Goal: Check status: Check status

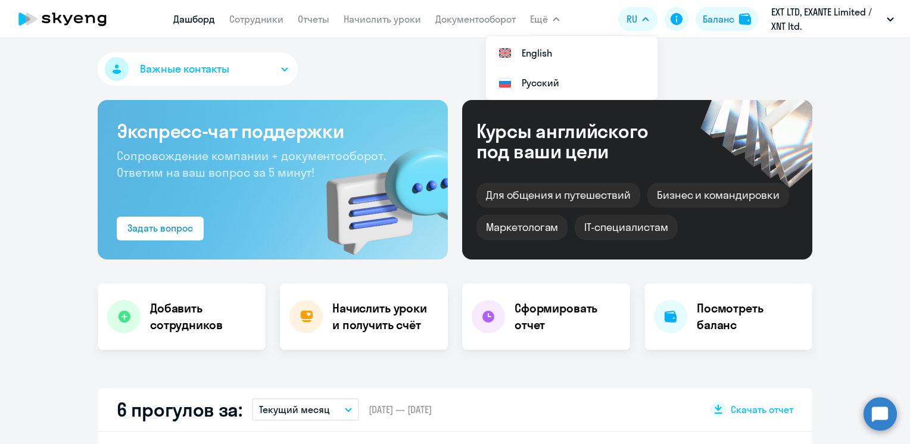
select select "30"
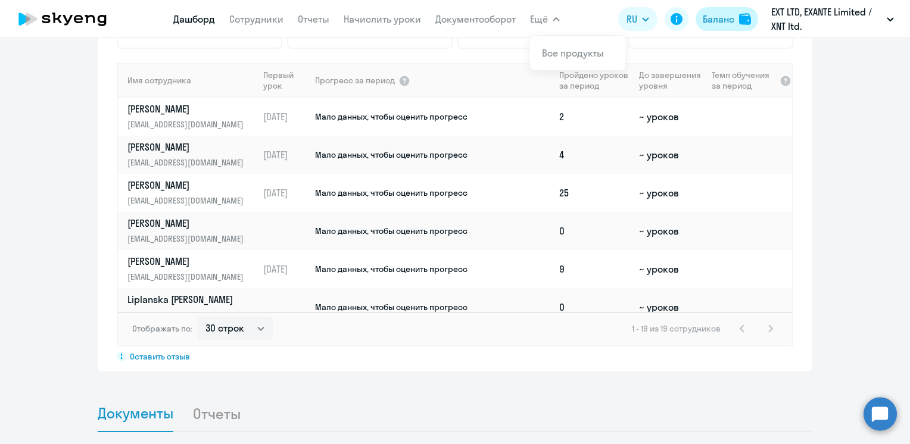
click at [721, 20] on div "Баланс" at bounding box center [719, 19] width 32 height 14
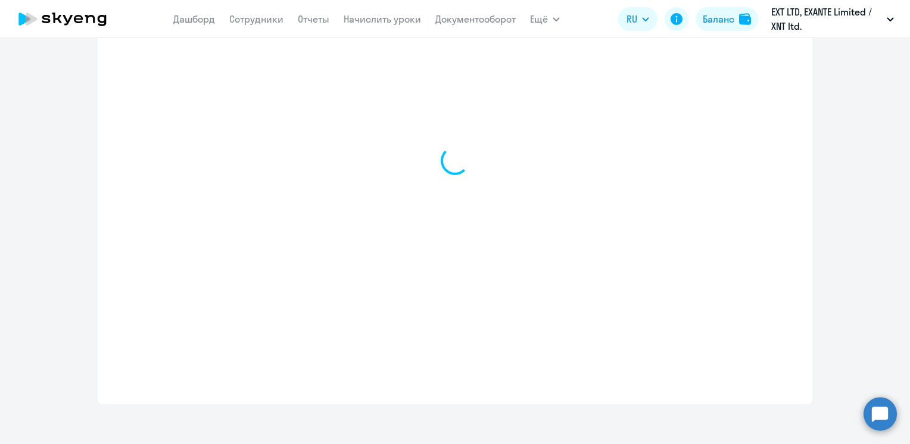
scroll to position [469, 0]
select select "english_adult_not_native_speaker"
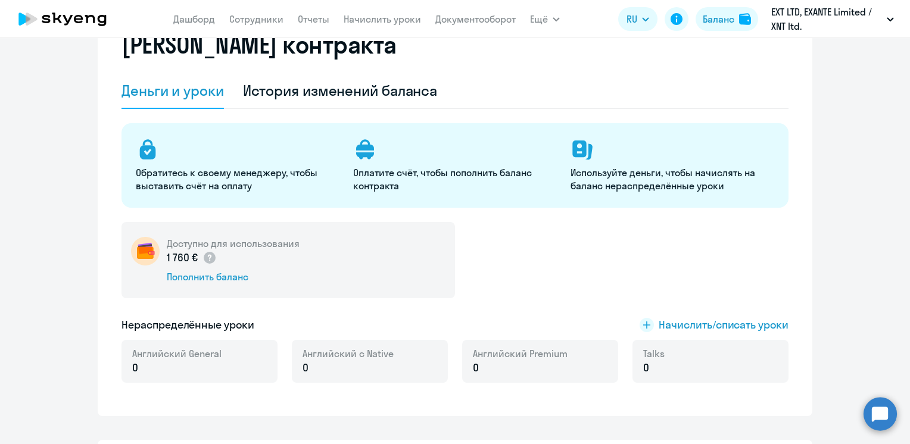
scroll to position [52, 0]
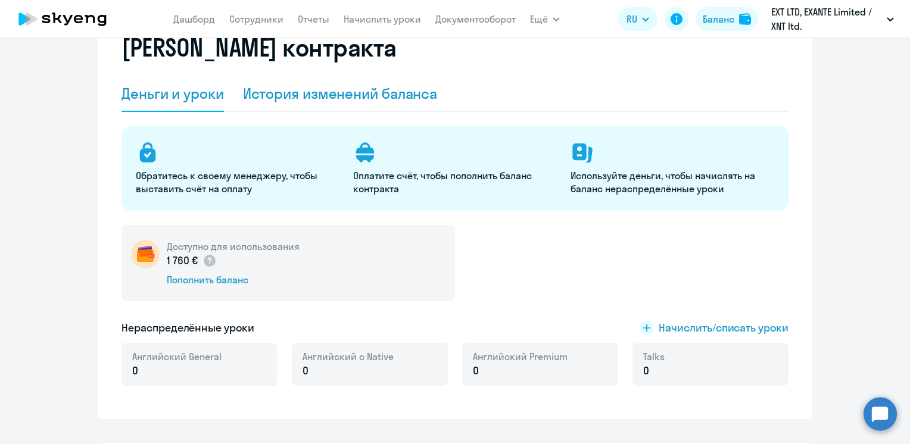
click at [312, 91] on div "История изменений баланса" at bounding box center [340, 93] width 195 height 19
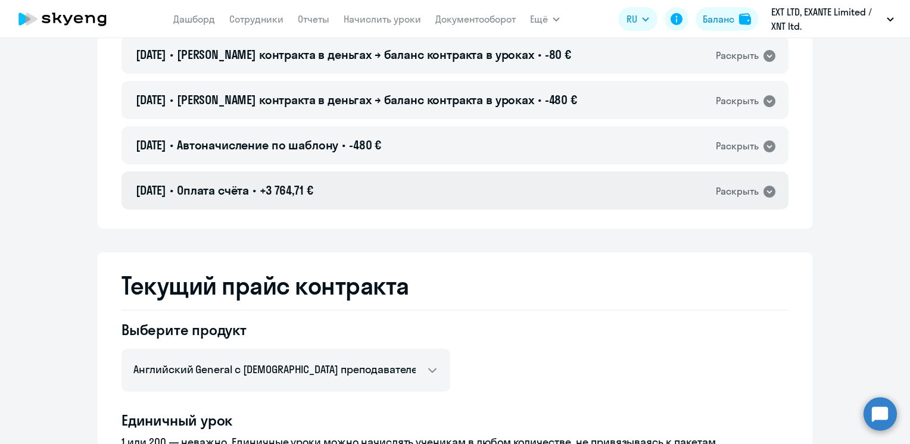
scroll to position [4281, 0]
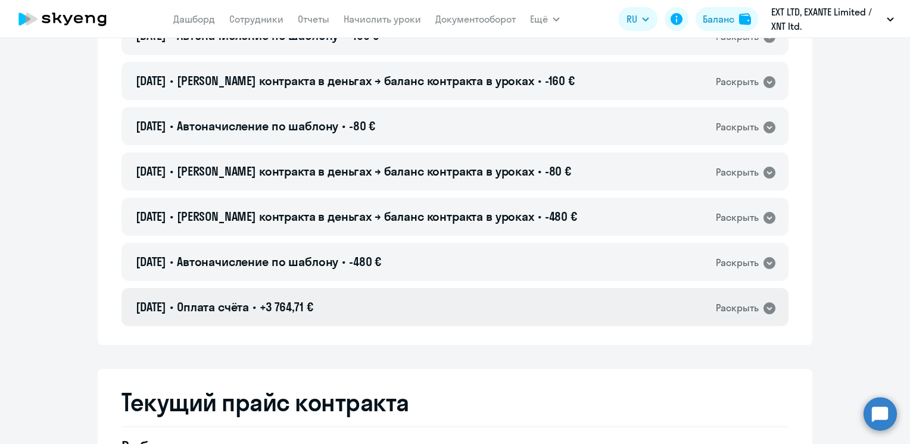
click at [417, 314] on div "[DATE] • Оплата счёта • +3 764,71 € Раскрыть" at bounding box center [454, 307] width 667 height 38
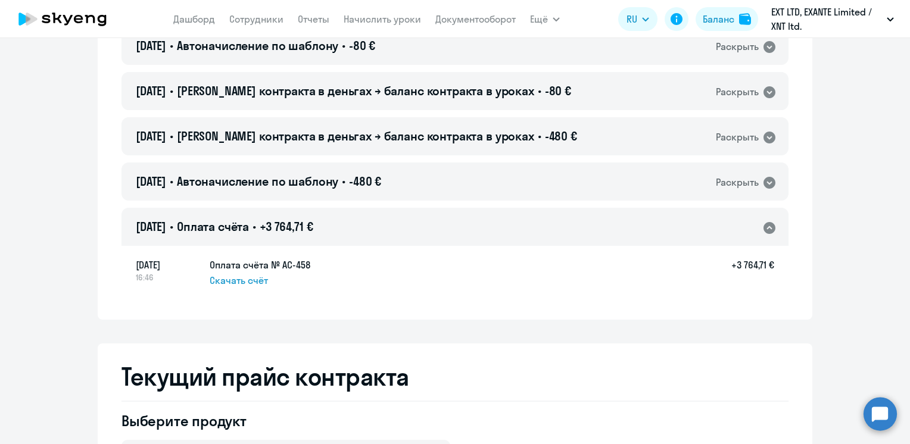
scroll to position [4400, 0]
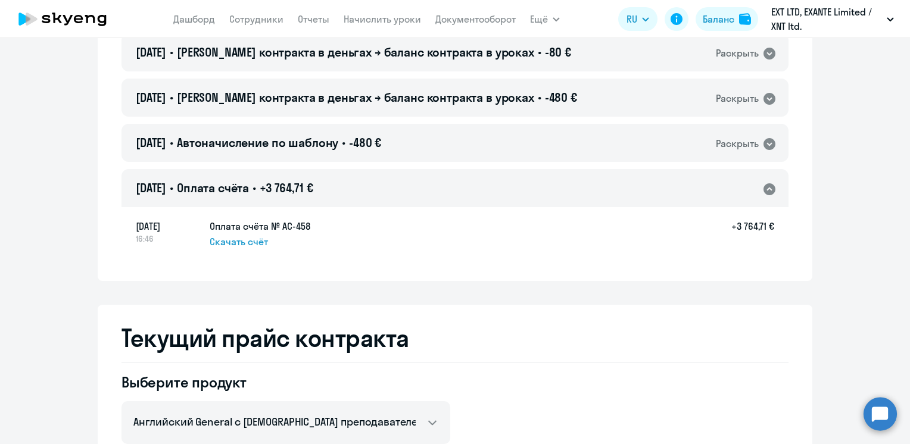
click at [251, 241] on span "Скачать счёт" at bounding box center [239, 242] width 58 height 14
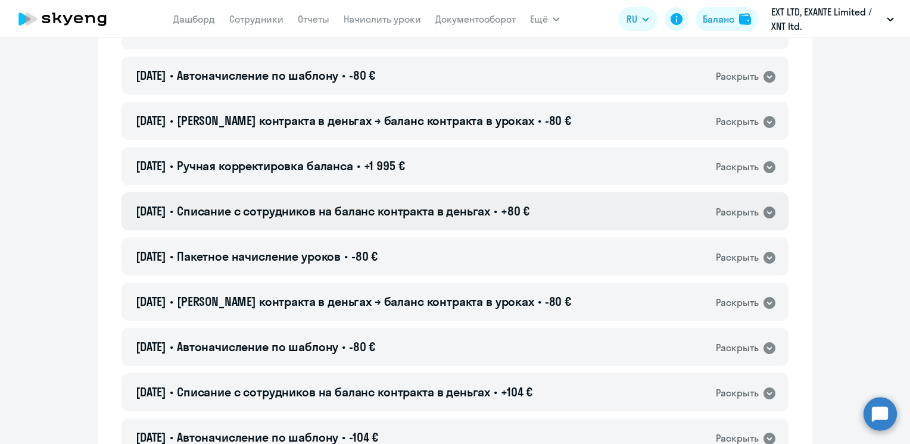
scroll to position [2018, 0]
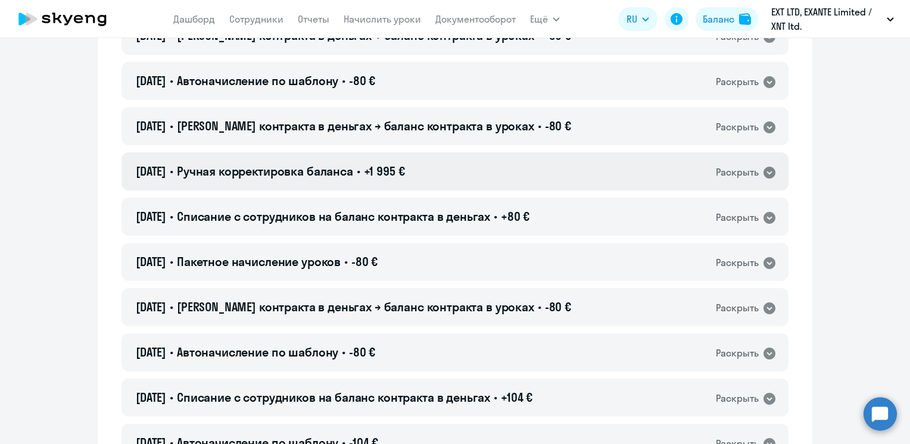
click at [460, 160] on div "[DATE] • Ручная корректировка баланса • +1 995 € Раскрыть" at bounding box center [454, 171] width 667 height 38
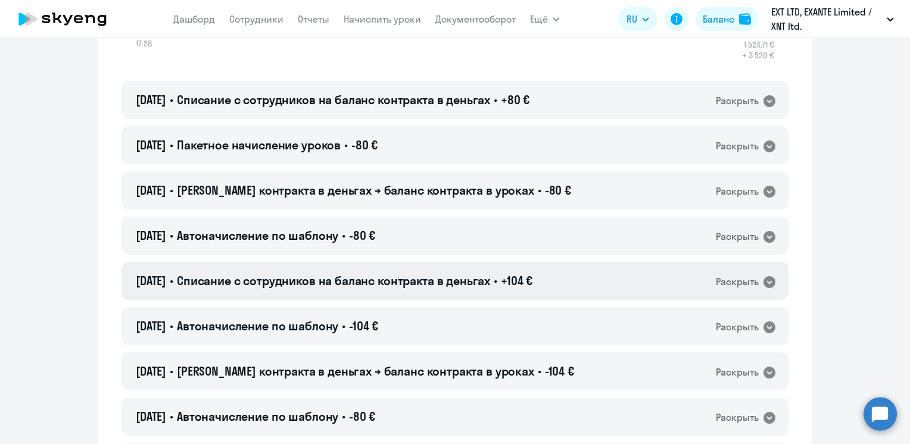
scroll to position [2256, 0]
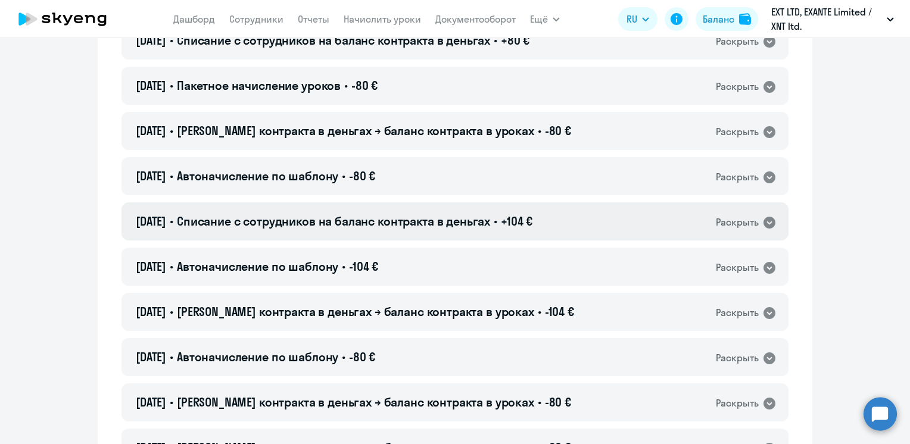
click at [490, 225] on span "Списание с сотрудников на баланс контракта в деньгах" at bounding box center [333, 221] width 313 height 15
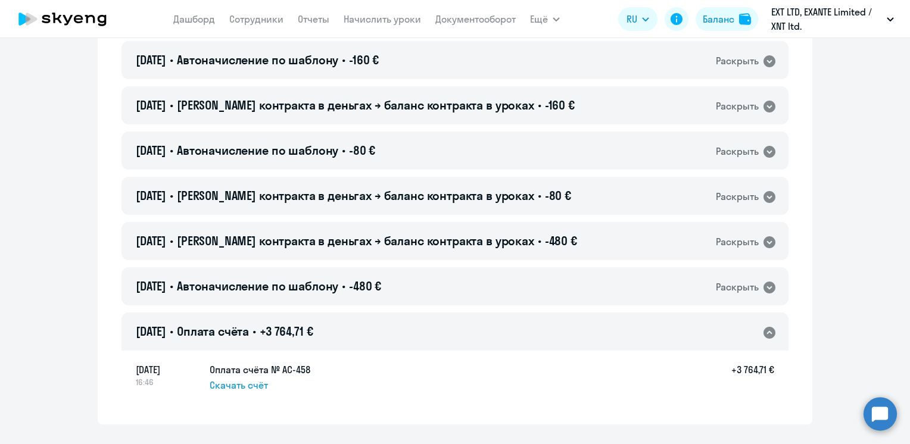
scroll to position [4348, 0]
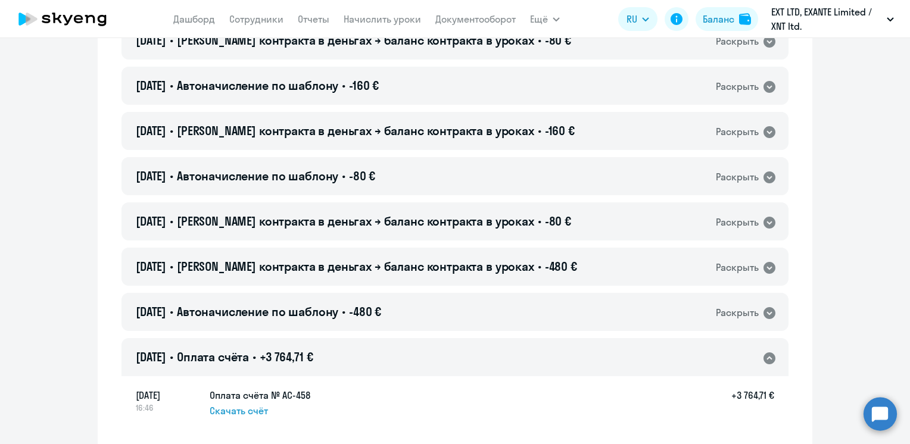
click at [313, 359] on span "+3 764,71 €" at bounding box center [286, 357] width 53 height 15
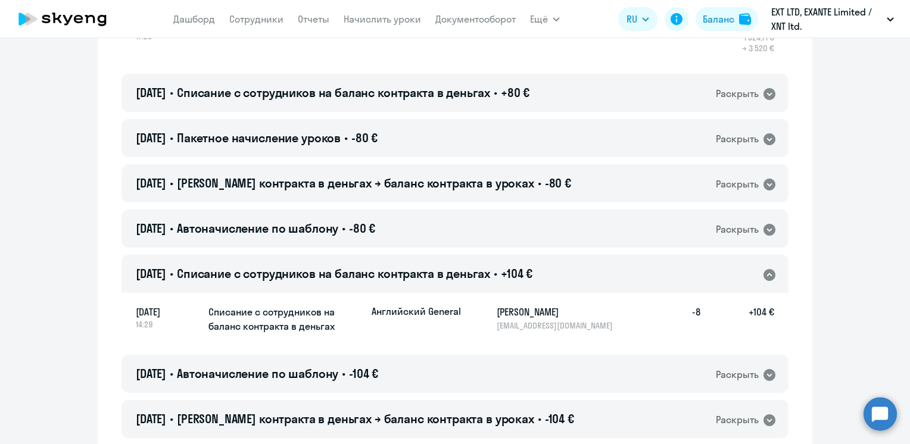
scroll to position [2323, 0]
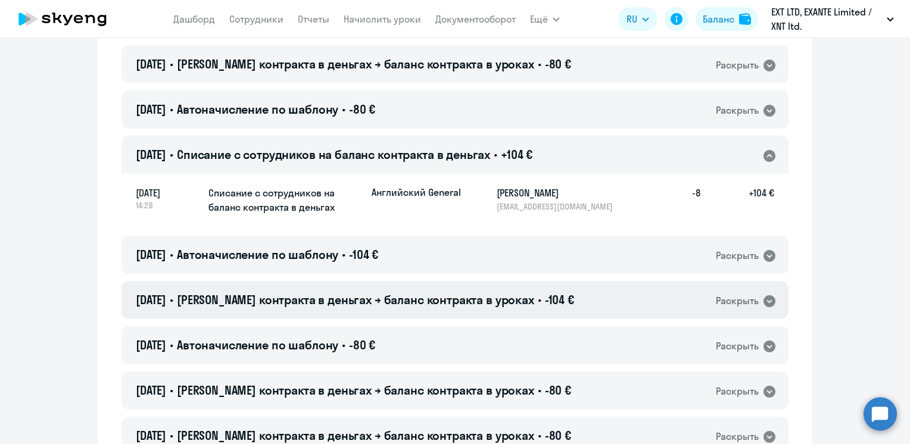
click at [367, 304] on span "[PERSON_NAME] контракта в деньгах → баланс контракта в уроках" at bounding box center [355, 299] width 357 height 15
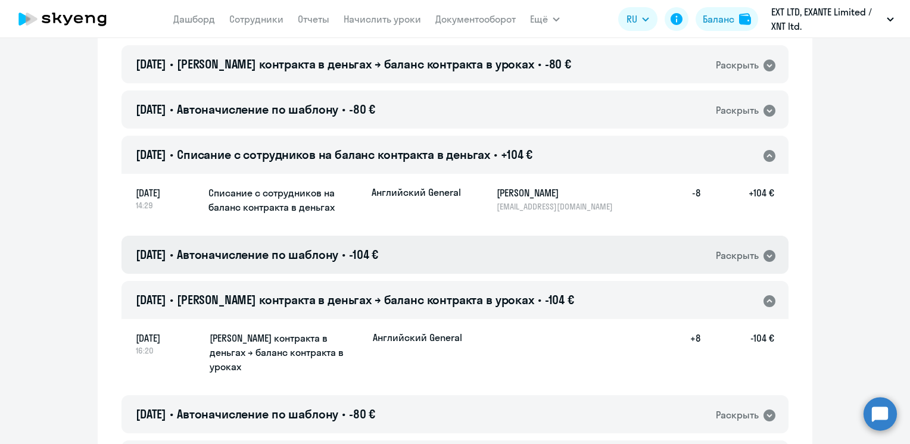
click at [378, 255] on span "-104 €" at bounding box center [363, 254] width 29 height 15
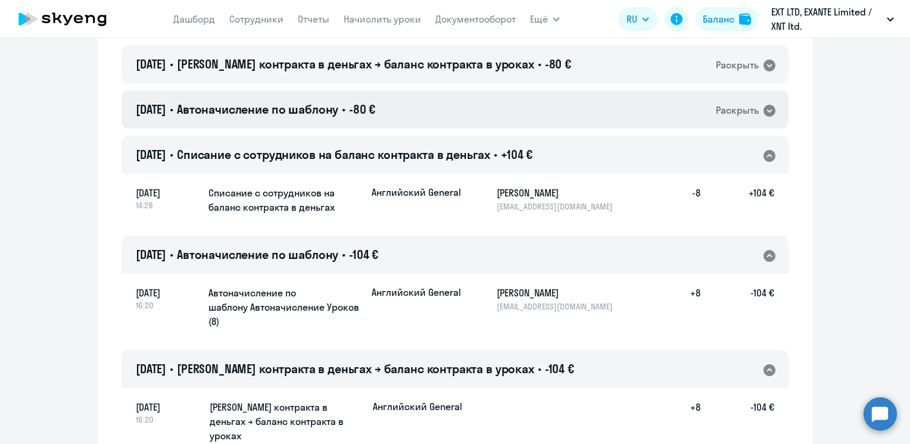
click at [430, 110] on div "[DATE] • Автоначисление по шаблону • -80 € Раскрыть" at bounding box center [454, 110] width 667 height 38
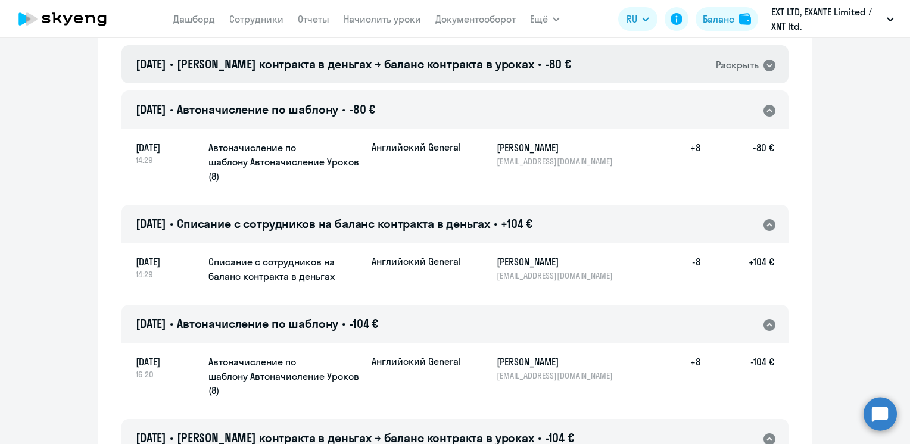
click at [449, 73] on div "[DATE] • Баланс контракта в деньгах → баланс контракта в уроках • -80 € Раскрыть" at bounding box center [454, 64] width 667 height 38
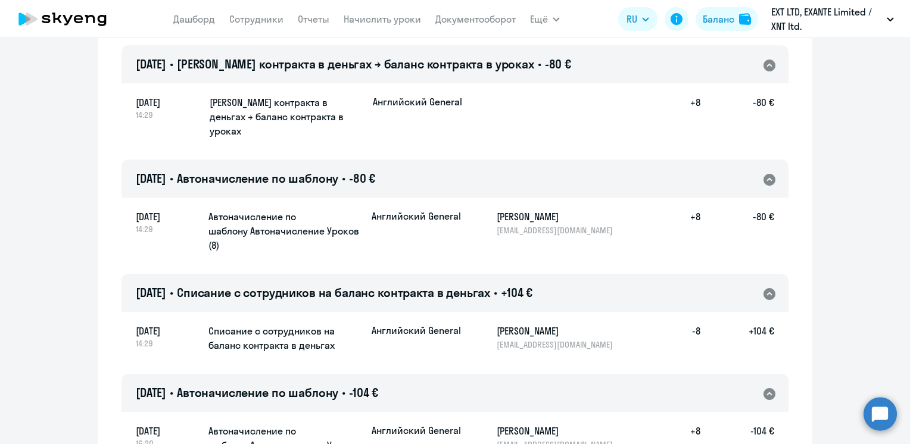
click at [449, 70] on span "[PERSON_NAME] контракта в деньгах → баланс контракта в уроках" at bounding box center [355, 64] width 357 height 15
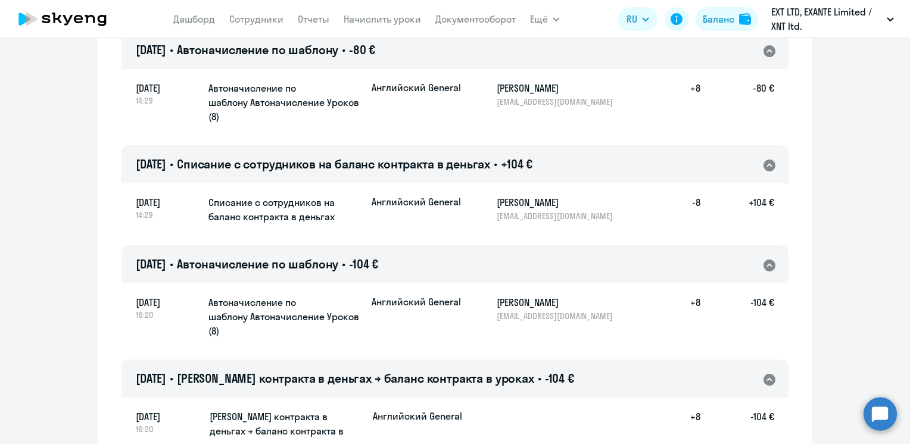
scroll to position [2442, 0]
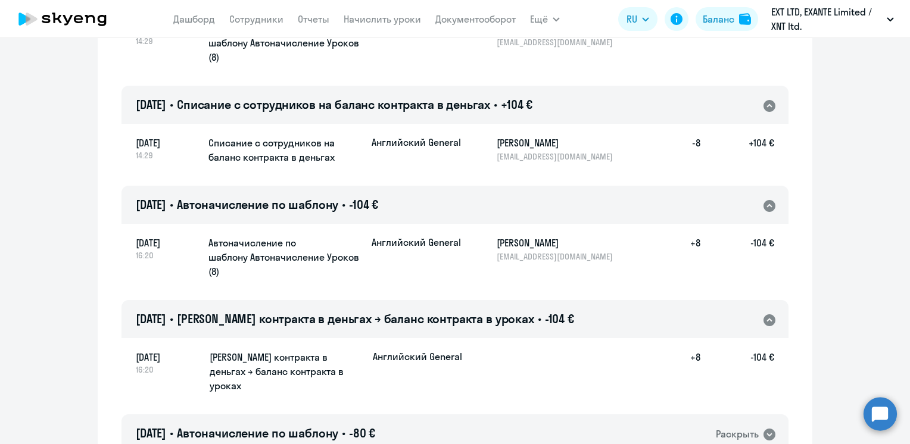
click at [437, 326] on span "[PERSON_NAME] контракта в деньгах → баланс контракта в уроках" at bounding box center [355, 318] width 357 height 15
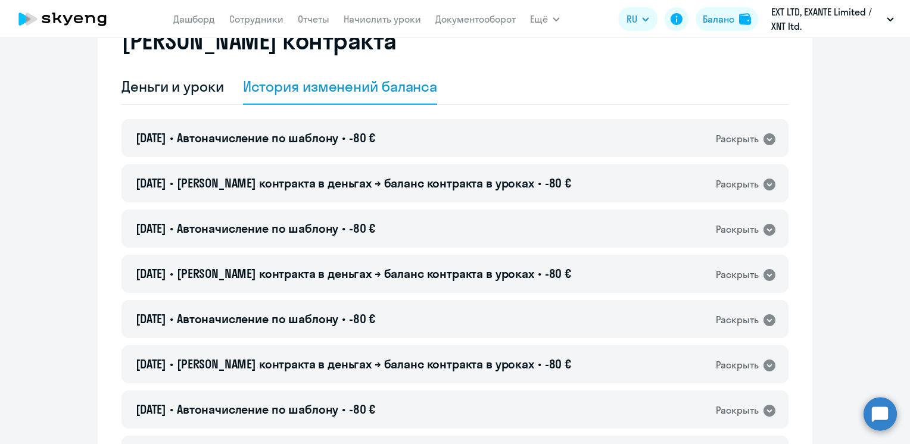
scroll to position [0, 0]
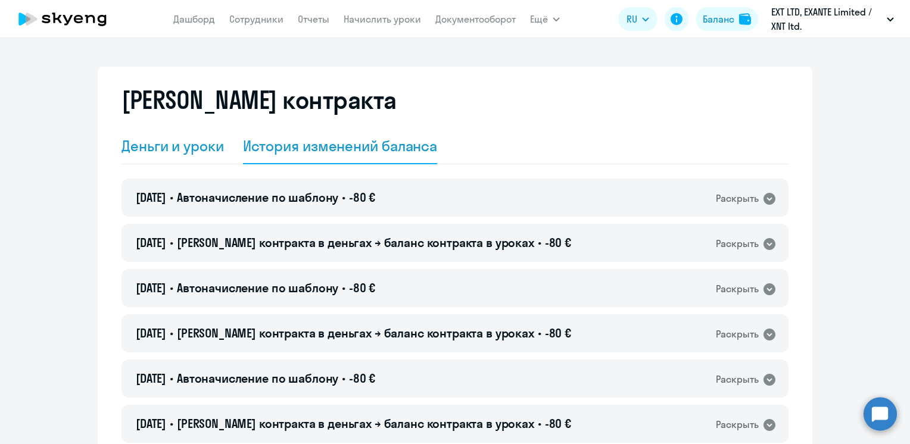
click at [127, 148] on div "Деньги и уроки" at bounding box center [172, 145] width 102 height 19
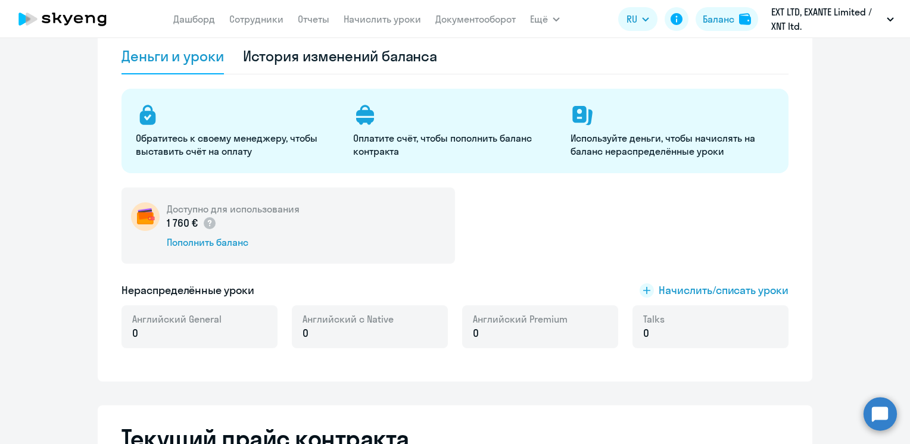
scroll to position [119, 0]
